Goal: Task Accomplishment & Management: Manage account settings

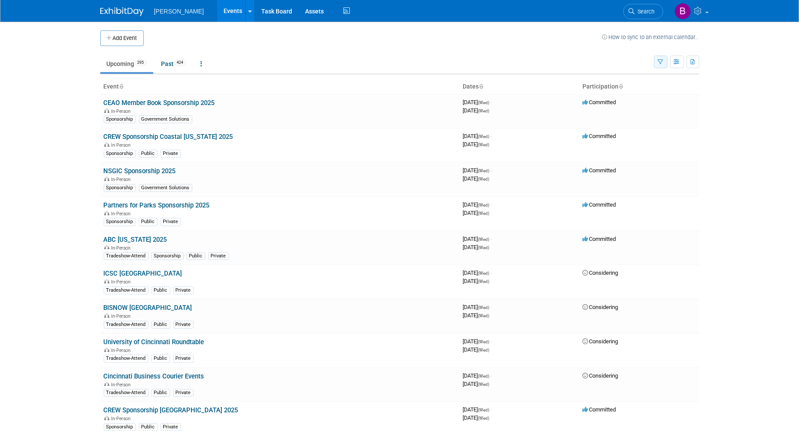
click at [660, 60] on icon "button" at bounding box center [661, 62] width 6 height 6
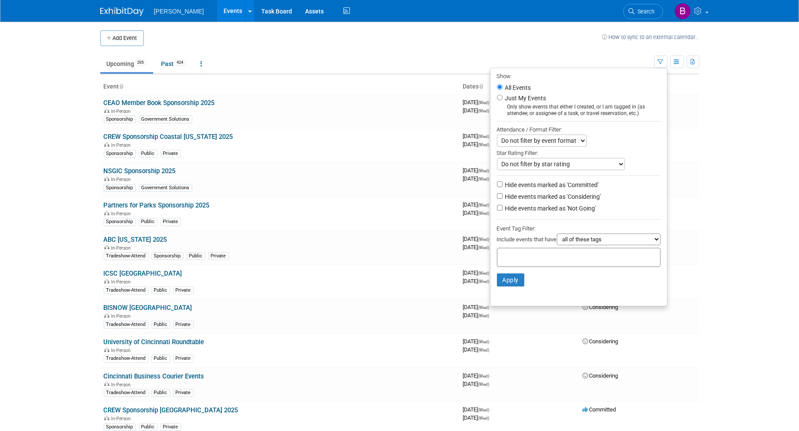
click at [590, 253] on div at bounding box center [579, 257] width 164 height 19
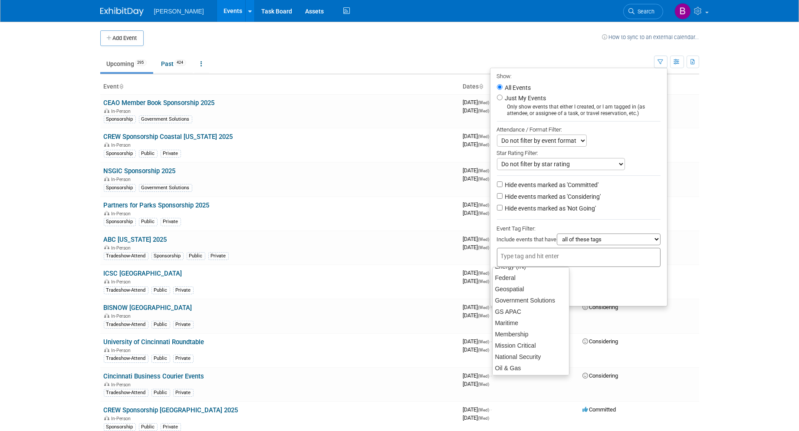
scroll to position [96, 0]
click at [539, 289] on div "Government Solutions" at bounding box center [530, 292] width 77 height 12
type input "Government Solutions"
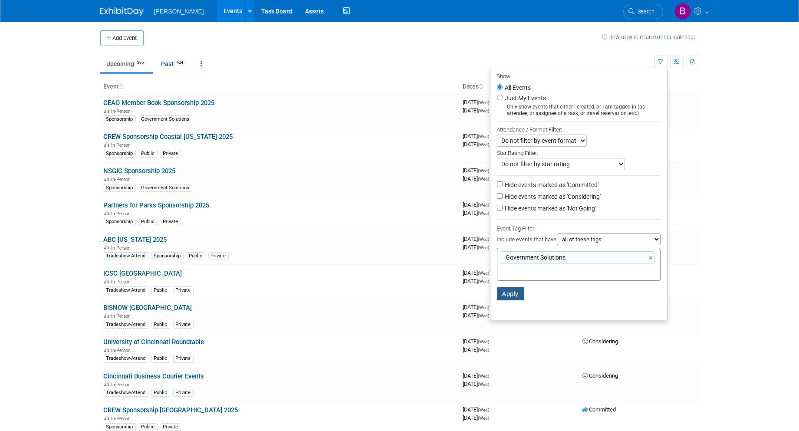
drag, startPoint x: 502, startPoint y: 296, endPoint x: 585, endPoint y: 266, distance: 87.7
click at [605, 299] on li "Apply Clear Filters" at bounding box center [578, 294] width 177 height 26
click at [516, 203] on ul "Show: All Events Just My Events Only show events that either I created, or I am…" at bounding box center [579, 194] width 178 height 253
drag, startPoint x: 516, startPoint y: 203, endPoint x: 513, endPoint y: 207, distance: 4.9
click at [514, 207] on label "Hide events marked as 'Not Going'" at bounding box center [549, 208] width 93 height 9
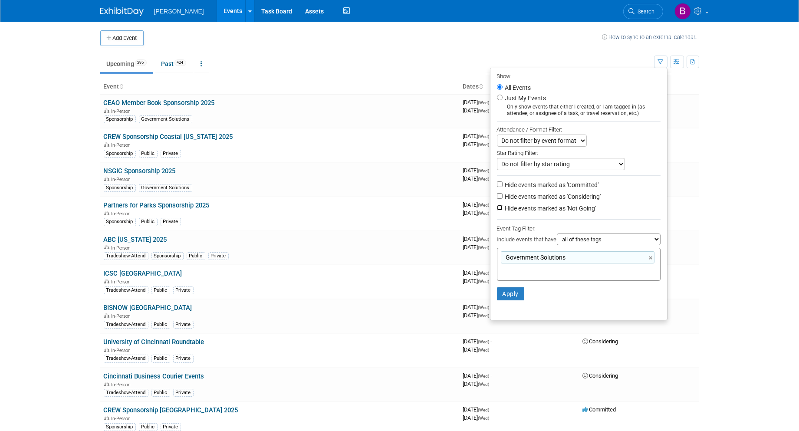
click at [503, 207] on input "Hide events marked as 'Not Going'" at bounding box center [500, 208] width 6 height 6
checkbox input "true"
click at [506, 192] on li "Hide events marked as 'Considering'" at bounding box center [578, 197] width 177 height 12
click at [509, 201] on label "Hide events marked as 'Considering'" at bounding box center [552, 196] width 98 height 9
click at [503, 199] on input "Hide events marked as 'Considering'" at bounding box center [500, 196] width 6 height 6
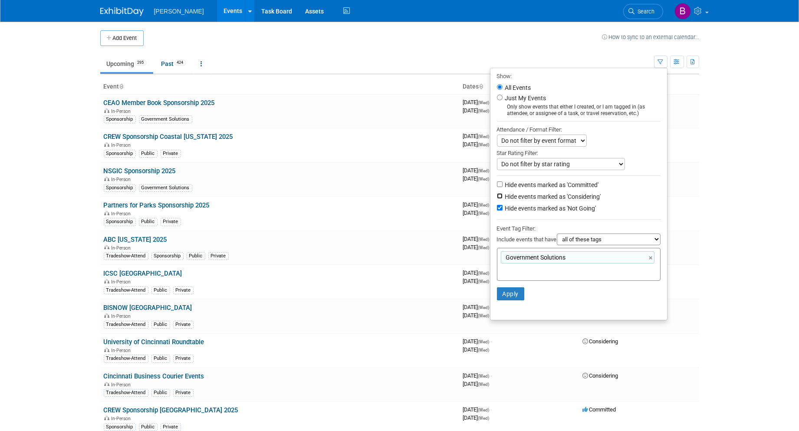
checkbox input "true"
click at [512, 289] on button "Apply" at bounding box center [511, 293] width 28 height 13
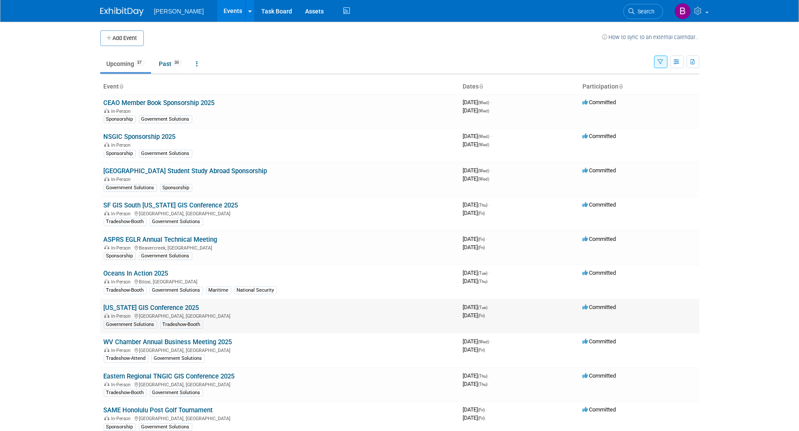
click at [144, 307] on link "[US_STATE] GIS Conference 2025" at bounding box center [151, 308] width 95 height 8
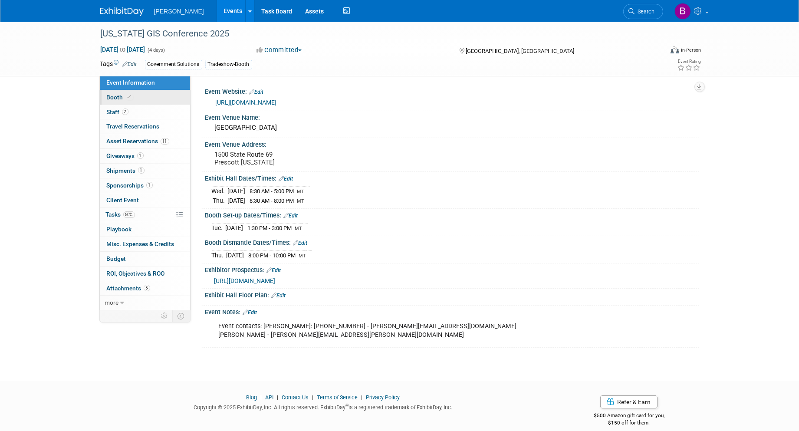
click at [123, 97] on span "Booth" at bounding box center [120, 97] width 26 height 7
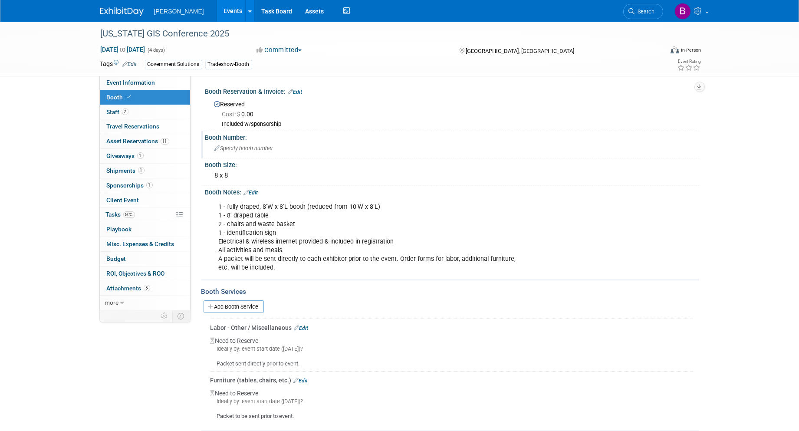
click at [240, 143] on div "Specify booth number" at bounding box center [452, 147] width 481 height 13
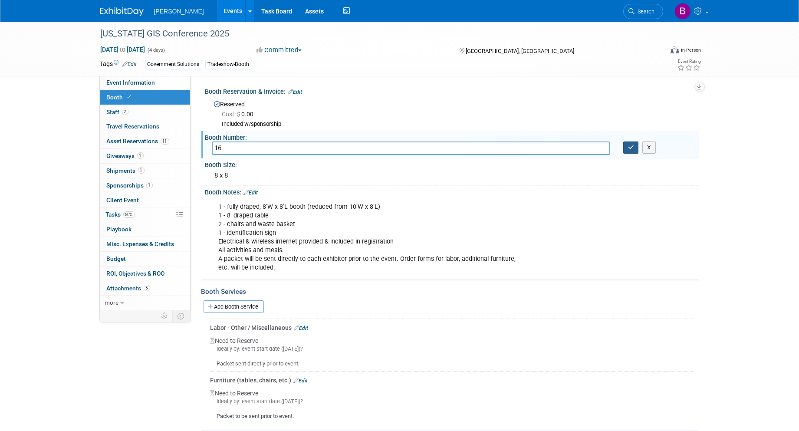
type input "16"
click at [631, 149] on icon "button" at bounding box center [631, 148] width 6 height 6
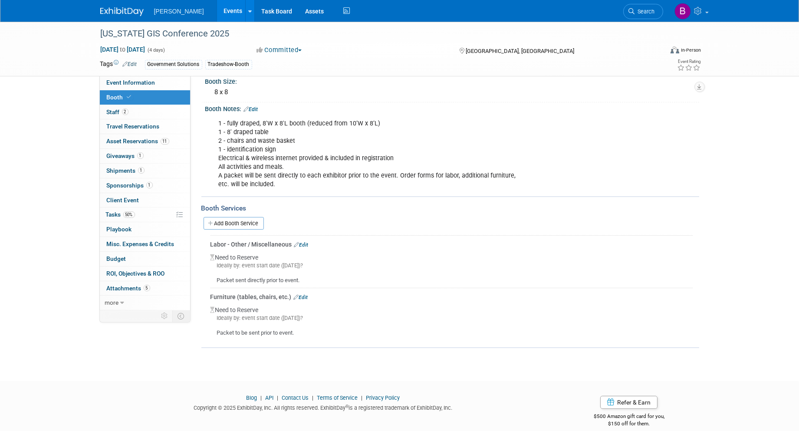
scroll to position [92, 0]
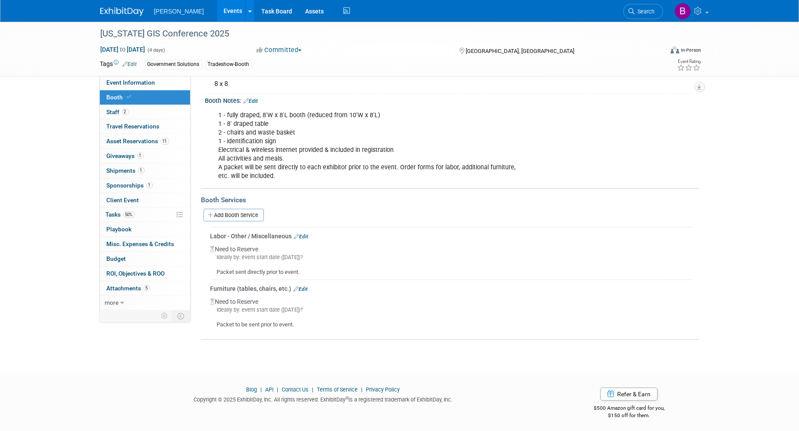
click at [300, 287] on link "Edit" at bounding box center [301, 289] width 14 height 6
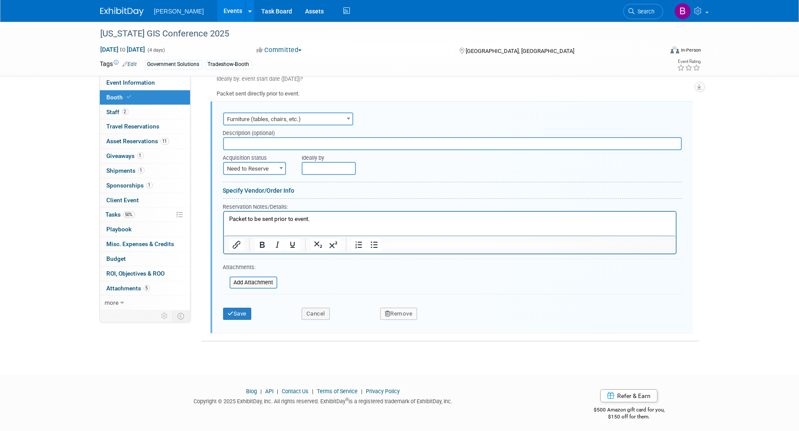
scroll to position [0, 0]
click at [391, 308] on button "Remove" at bounding box center [398, 314] width 37 height 12
click at [435, 322] on link "Yes" at bounding box center [446, 321] width 25 height 14
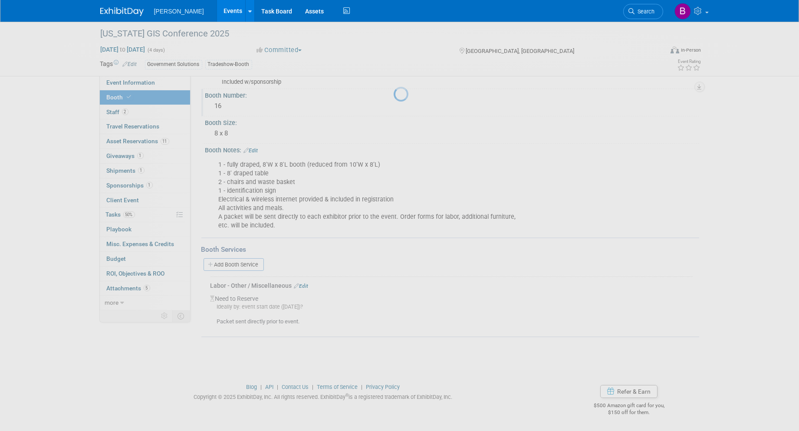
scroll to position [39, 0]
